Goal: Download file/media

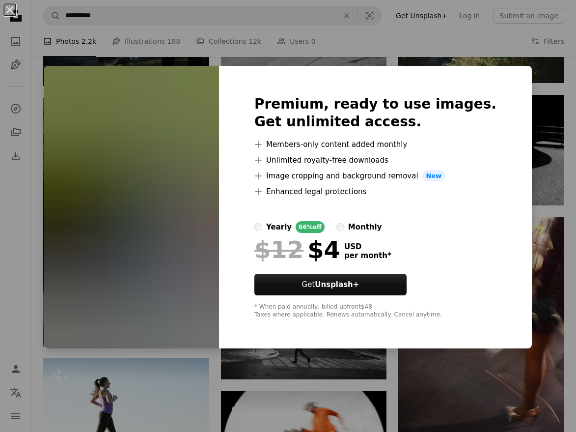
scroll to position [2541, 0]
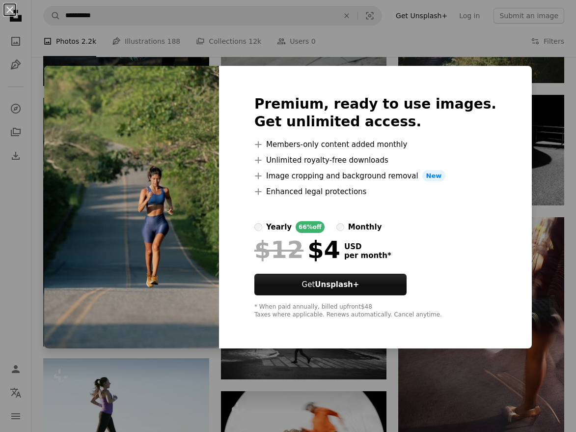
click at [444, 38] on div "An X shape Premium, ready to use images. Get unlimited access. A plus sign Memb…" at bounding box center [288, 216] width 576 height 432
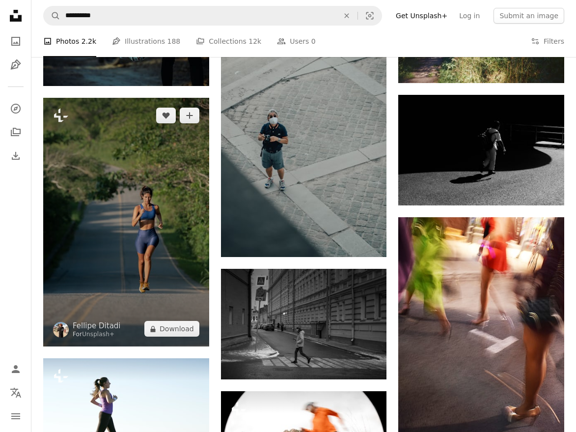
click at [128, 169] on img at bounding box center [126, 222] width 166 height 248
